Goal: Transaction & Acquisition: Purchase product/service

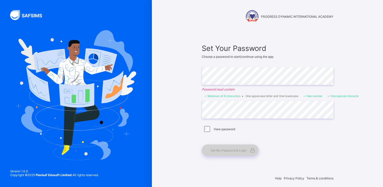
click at [225, 150] on span "Set My Password & Login" at bounding box center [229, 150] width 36 height 4
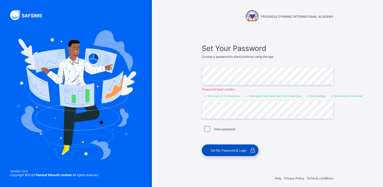
click at [239, 149] on span "Set My Password & Login" at bounding box center [229, 150] width 36 height 4
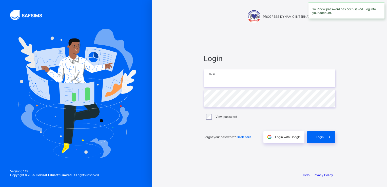
click at [220, 84] on input "email" at bounding box center [269, 78] width 132 height 18
type input "**********"
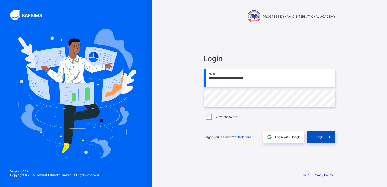
click at [321, 140] on div "Login" at bounding box center [321, 137] width 28 height 12
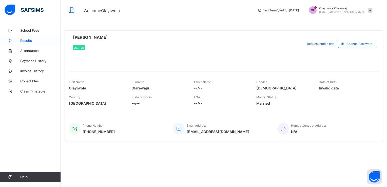
click at [29, 39] on span "Results" at bounding box center [40, 40] width 40 height 4
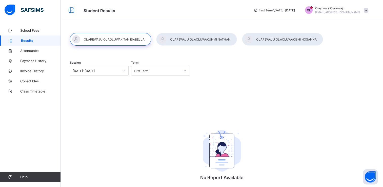
click at [102, 39] on div at bounding box center [110, 39] width 81 height 13
click at [38, 29] on span "School Fees" at bounding box center [40, 30] width 40 height 4
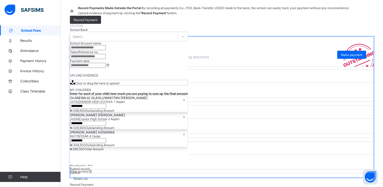
scroll to position [33, 0]
click at [93, 137] on span "View invoice" at bounding box center [81, 135] width 23 height 4
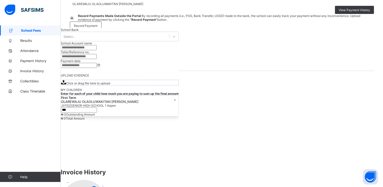
scroll to position [42, 0]
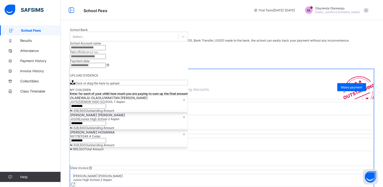
click at [94, 106] on span "[PERSON_NAME] HOSANNA" at bounding box center [223, 104] width 300 height 4
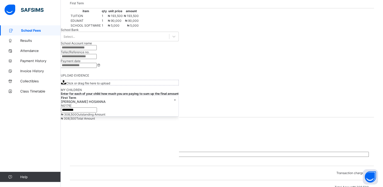
scroll to position [111, 0]
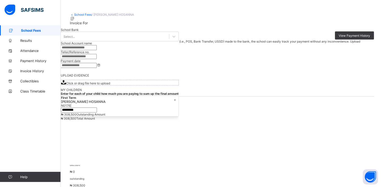
scroll to position [0, 0]
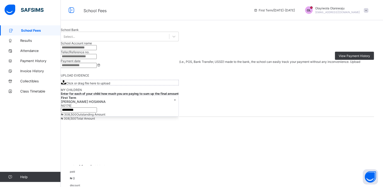
click at [87, 36] on link "School Fees" at bounding box center [82, 35] width 17 height 4
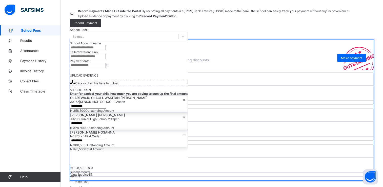
scroll to position [33, 0]
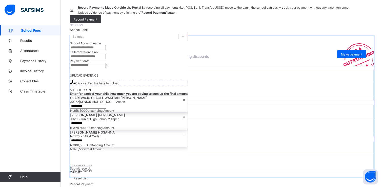
click at [112, 145] on span "Junior High School 2 Aspen" at bounding box center [92, 147] width 39 height 4
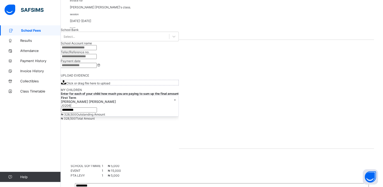
scroll to position [100, 0]
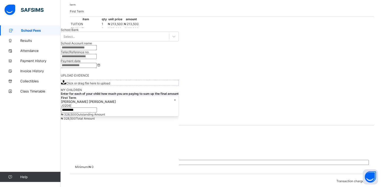
click at [77, 66] on th "item" at bounding box center [73, 63] width 7 height 4
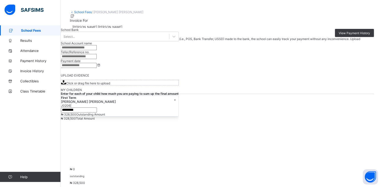
scroll to position [6, 0]
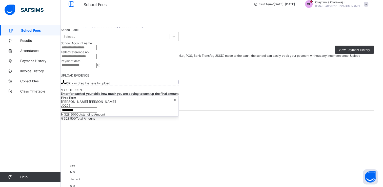
click at [87, 30] on link "School Fees" at bounding box center [82, 29] width 17 height 4
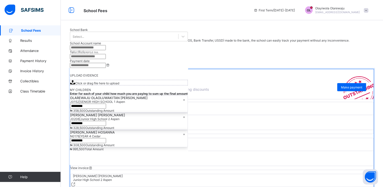
click at [119, 106] on span "[PERSON_NAME] HOSANNA" at bounding box center [223, 104] width 300 height 4
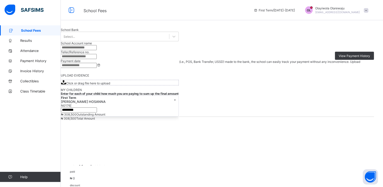
click at [84, 33] on link "School Fees" at bounding box center [82, 35] width 17 height 4
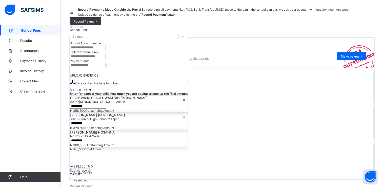
scroll to position [33, 0]
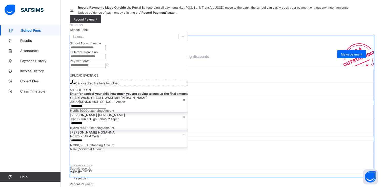
click at [93, 101] on span "View invoice" at bounding box center [81, 99] width 23 height 4
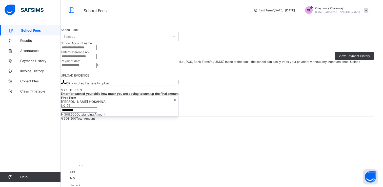
click at [88, 35] on link "School Fees" at bounding box center [82, 35] width 17 height 4
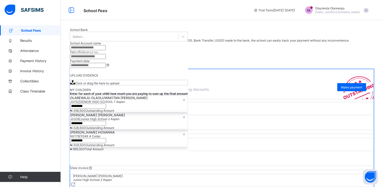
click at [216, 142] on span "OLAREWAJU OLAOLUWAKITAN [PERSON_NAME]" at bounding box center [223, 140] width 300 height 4
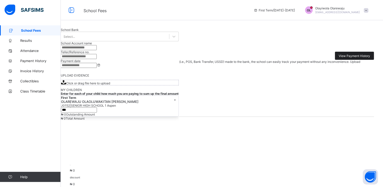
click at [344, 58] on span "View Payment History" at bounding box center [354, 56] width 31 height 4
click at [31, 41] on span "Results" at bounding box center [40, 40] width 40 height 4
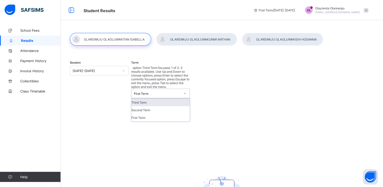
click at [149, 89] on div "First Term" at bounding box center [155, 93] width 49 height 9
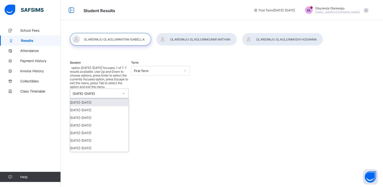
click at [119, 89] on div at bounding box center [124, 93] width 10 height 9
click at [99, 106] on div "[DATE]-[DATE]" at bounding box center [99, 110] width 58 height 8
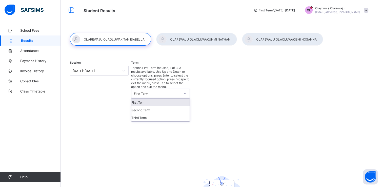
click at [161, 92] on div "First Term" at bounding box center [157, 94] width 47 height 4
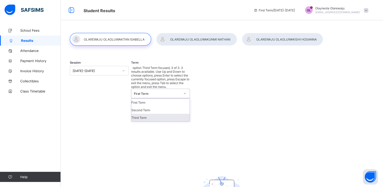
click at [147, 114] on div "Third Term" at bounding box center [160, 118] width 58 height 8
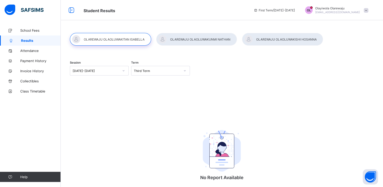
click at [186, 39] on div at bounding box center [196, 39] width 81 height 13
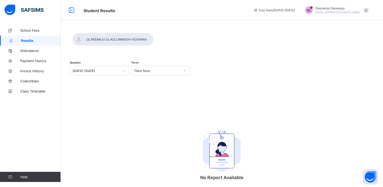
click at [153, 40] on div at bounding box center [112, 39] width 81 height 13
click at [39, 62] on span "Payment History" at bounding box center [40, 61] width 40 height 4
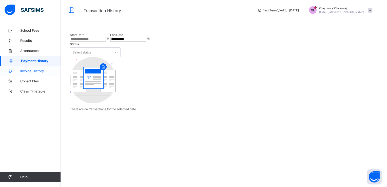
click at [37, 71] on span "Invoice History" at bounding box center [40, 71] width 40 height 4
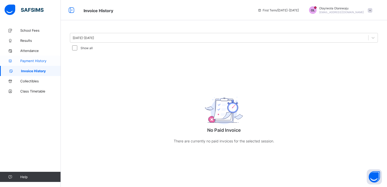
click at [40, 59] on span "Payment History" at bounding box center [40, 61] width 40 height 4
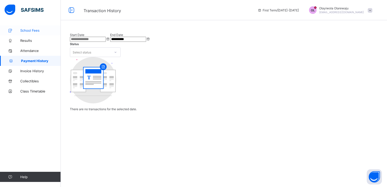
click at [31, 30] on span "School Fees" at bounding box center [40, 30] width 40 height 4
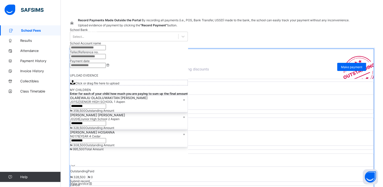
scroll to position [30, 0]
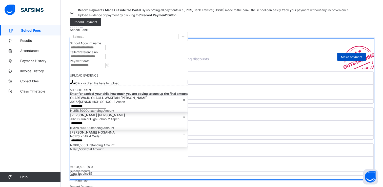
click at [350, 59] on span "Make payment" at bounding box center [351, 57] width 21 height 4
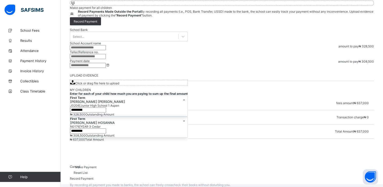
scroll to position [51, 0]
click at [367, 119] on span "₦ 0" at bounding box center [366, 117] width 5 height 4
click at [40, 89] on link "Class Timetable" at bounding box center [30, 91] width 61 height 10
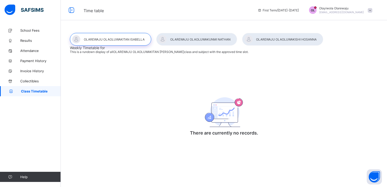
click at [175, 36] on div at bounding box center [196, 39] width 81 height 13
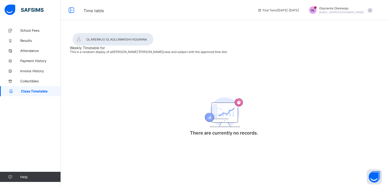
click at [153, 38] on div at bounding box center [112, 39] width 81 height 13
click at [32, 79] on span "Collectibles" at bounding box center [40, 81] width 40 height 4
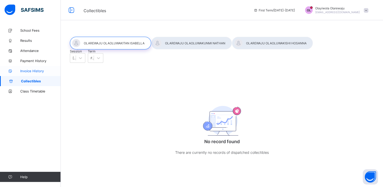
click at [33, 69] on span "Invoice History" at bounding box center [40, 71] width 40 height 4
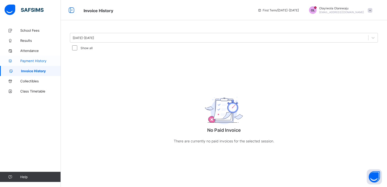
click at [34, 63] on span "Payment History" at bounding box center [40, 61] width 40 height 4
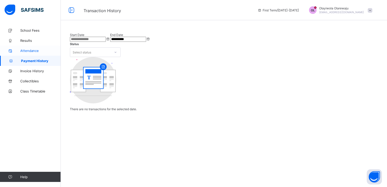
click at [35, 50] on span "Attendance" at bounding box center [40, 51] width 40 height 4
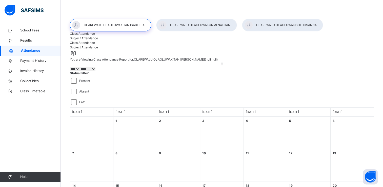
scroll to position [5, 0]
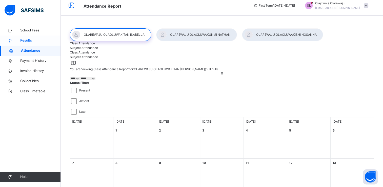
click at [29, 40] on span "Results" at bounding box center [40, 40] width 40 height 5
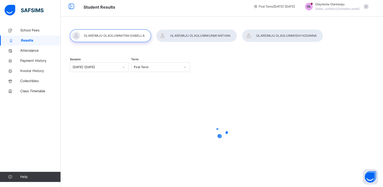
scroll to position [5, 0]
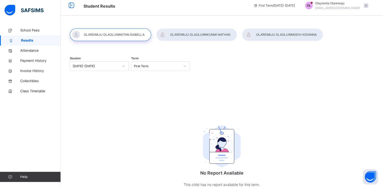
click at [181, 31] on div at bounding box center [196, 34] width 81 height 13
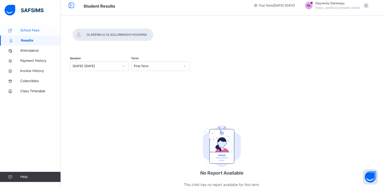
click at [39, 28] on link "School Fees" at bounding box center [30, 30] width 61 height 10
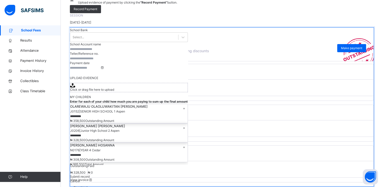
scroll to position [47, 0]
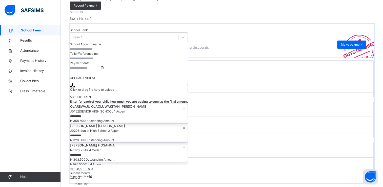
click at [225, 138] on div "OLAREWAJU OLAOLUWAKITAN [PERSON_NAME] SENIOR HIGH SCHOOL 1 Aspen Outstanding ₦ …" at bounding box center [221, 119] width 303 height 37
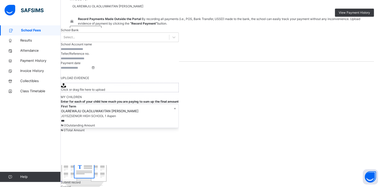
drag, startPoint x: 225, startPoint y: 162, endPoint x: 272, endPoint y: 167, distance: 47.8
click at [272, 134] on div "invoice for OLAREWAJU OLAOLUWAKITAN [PERSON_NAME]'s class. session [DATE]-[DATE…" at bounding box center [222, 84] width 304 height 100
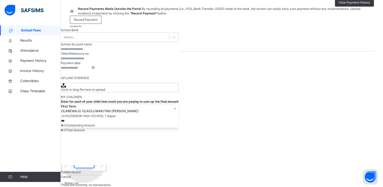
scroll to position [59, 0]
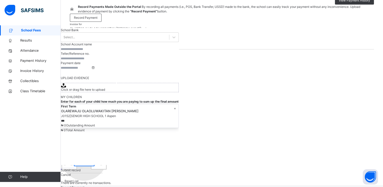
click at [156, 79] on span "Add" at bounding box center [153, 78] width 6 height 4
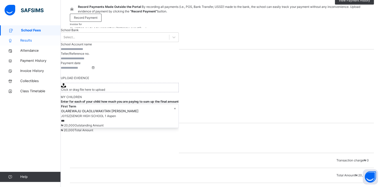
click at [31, 41] on span "Results" at bounding box center [40, 40] width 40 height 5
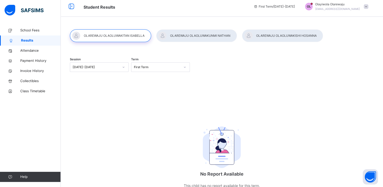
scroll to position [23, 0]
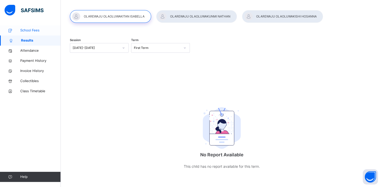
click at [32, 32] on span "School Fees" at bounding box center [40, 30] width 40 height 5
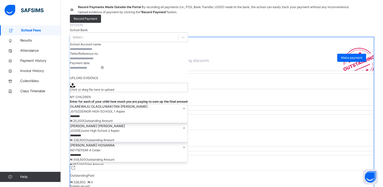
scroll to position [47, 0]
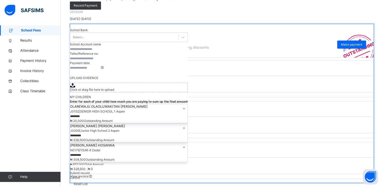
click at [93, 137] on span "View invoice" at bounding box center [81, 135] width 23 height 4
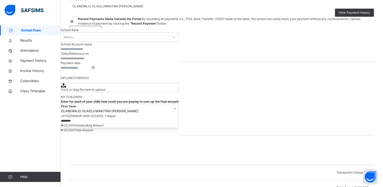
click at [141, 72] on icon at bounding box center [138, 70] width 5 height 5
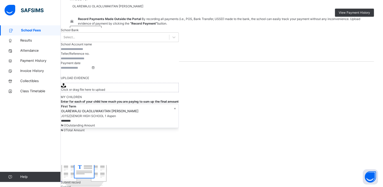
click at [33, 32] on span "School Fees" at bounding box center [41, 30] width 40 height 5
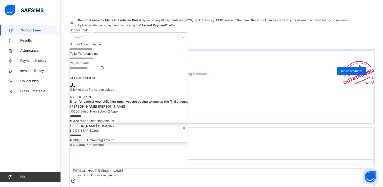
scroll to position [47, 0]
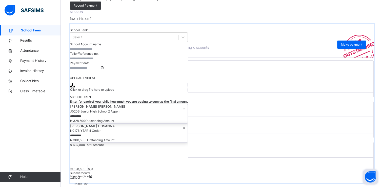
click at [368, 178] on button "Open asap" at bounding box center [370, 176] width 15 height 15
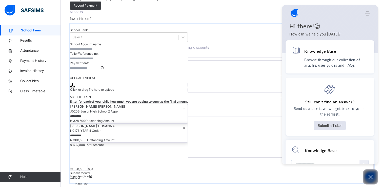
click at [234, 39] on div "Current term First Term" at bounding box center [221, 31] width 303 height 15
click at [259, 21] on div "[DATE]-[DATE]" at bounding box center [222, 19] width 304 height 5
click at [370, 180] on icon "Open asap" at bounding box center [370, 177] width 6 height 6
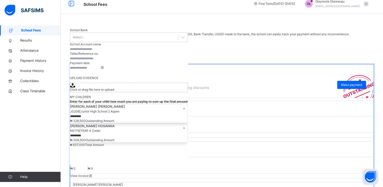
scroll to position [6, 0]
click at [97, 44] on span "Record Payment" at bounding box center [86, 46] width 24 height 5
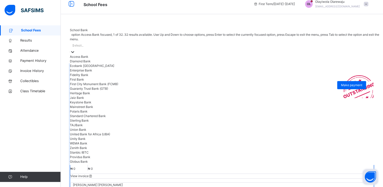
click at [75, 49] on icon at bounding box center [72, 51] width 5 height 5
type input "*"
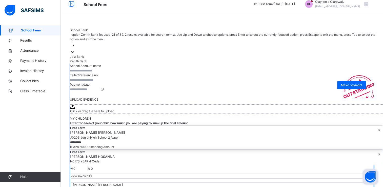
click at [304, 64] on div "Zenith Bank" at bounding box center [226, 61] width 313 height 5
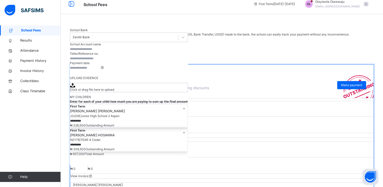
click at [188, 51] on div at bounding box center [129, 49] width 118 height 5
click at [100, 51] on input "text" at bounding box center [85, 49] width 30 height 5
click at [100, 118] on input "currency" at bounding box center [85, 120] width 30 height 5
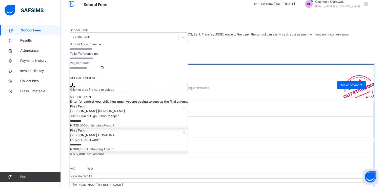
scroll to position [121, 0]
